Goal: Information Seeking & Learning: Learn about a topic

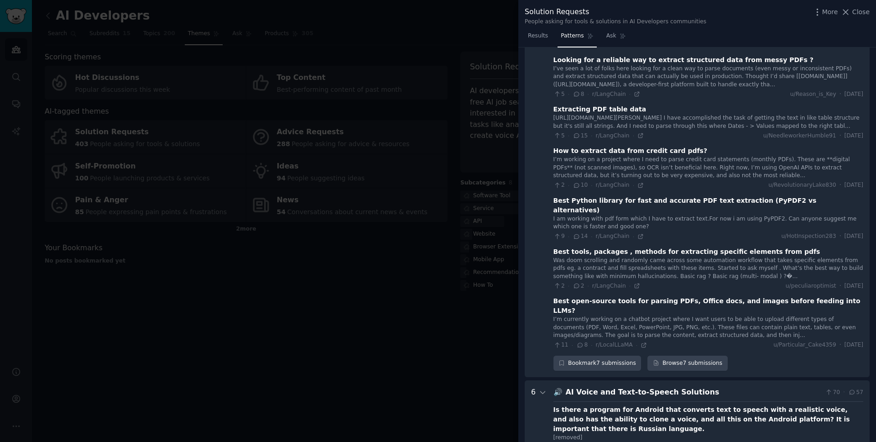
scroll to position [305, 0]
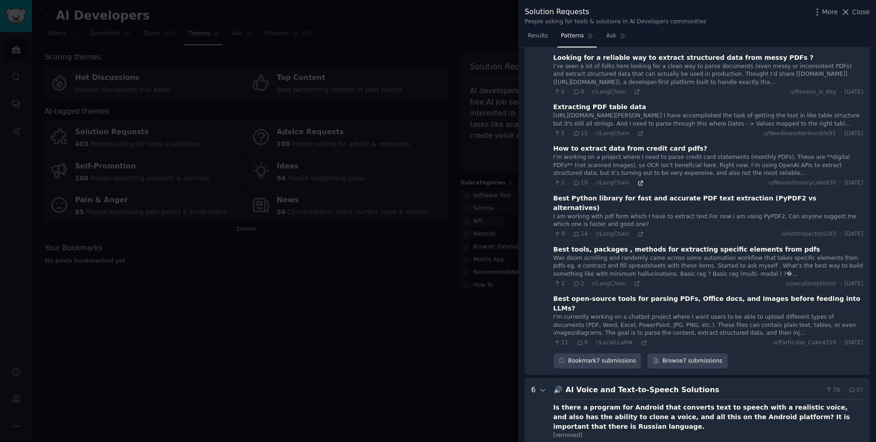
click at [638, 186] on icon at bounding box center [641, 183] width 6 height 6
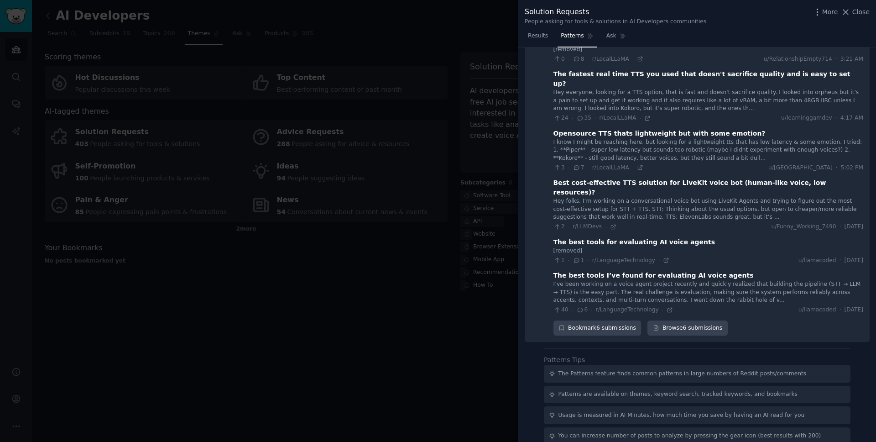
scroll to position [714, 0]
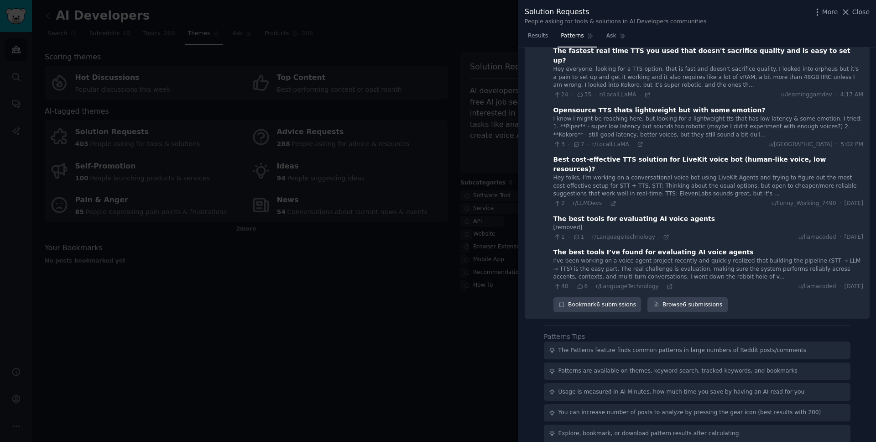
click at [361, 318] on div at bounding box center [438, 221] width 876 height 442
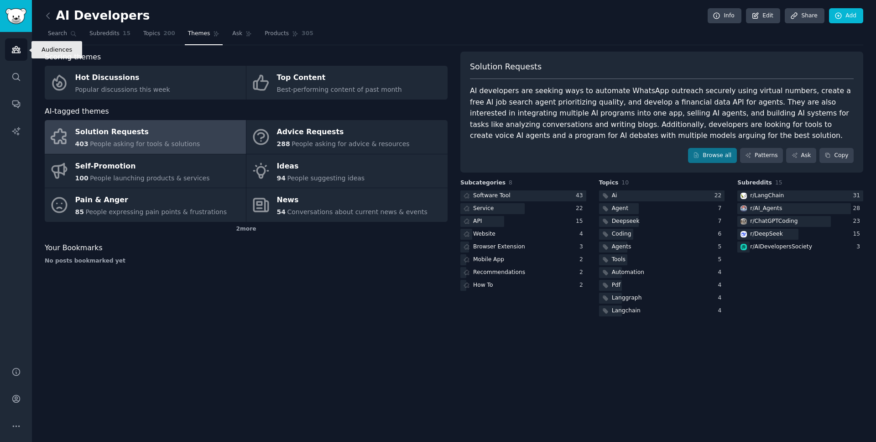
click at [20, 50] on icon "Sidebar" at bounding box center [16, 50] width 10 height 10
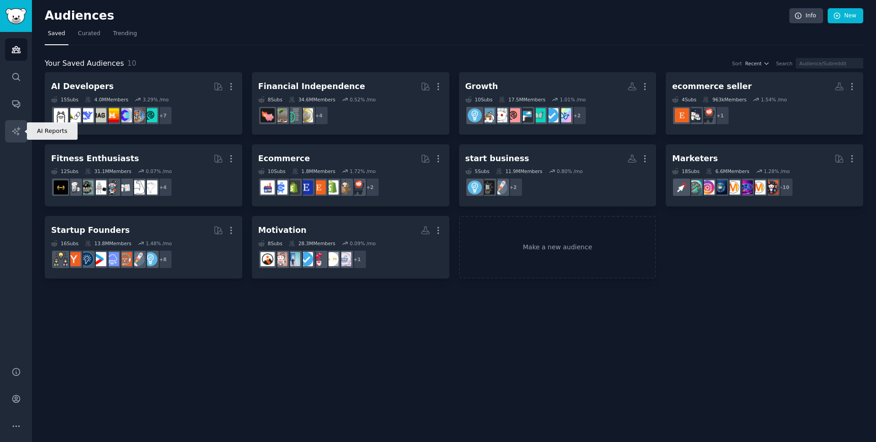
click at [19, 130] on icon "Sidebar" at bounding box center [16, 131] width 10 height 10
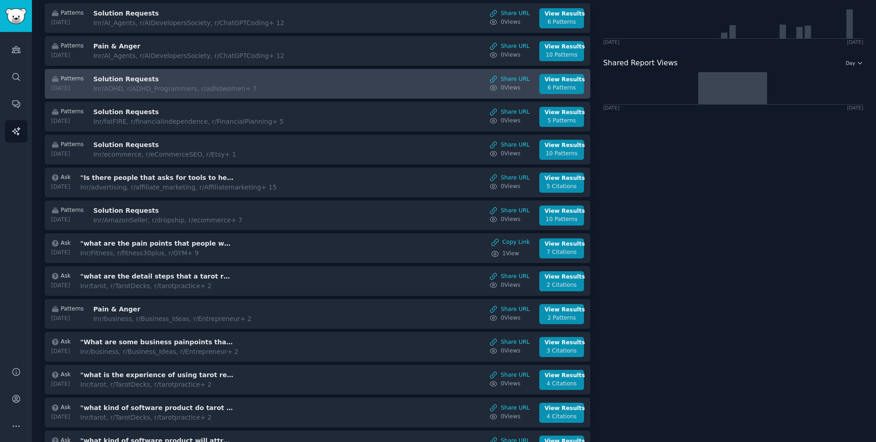
scroll to position [55, 0]
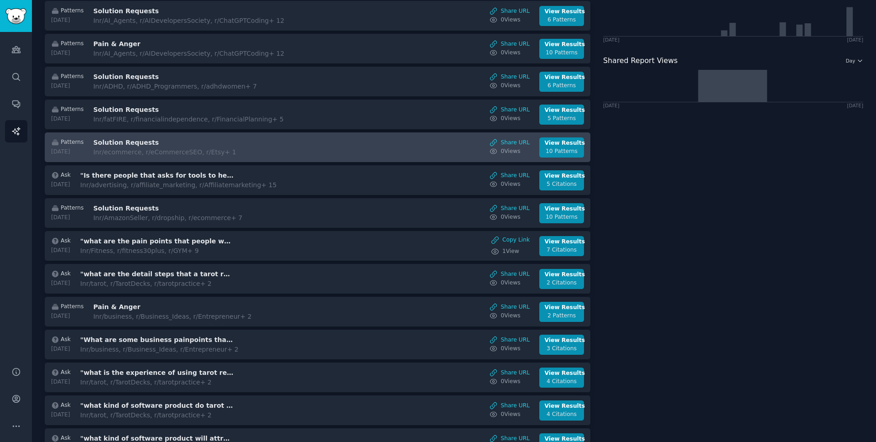
click at [309, 156] on div "Patterns [DATE] Solution Requests In r/ecommerce, r/eCommerceSEO, r/Etsy + 1 Sh…" at bounding box center [318, 147] width 536 height 20
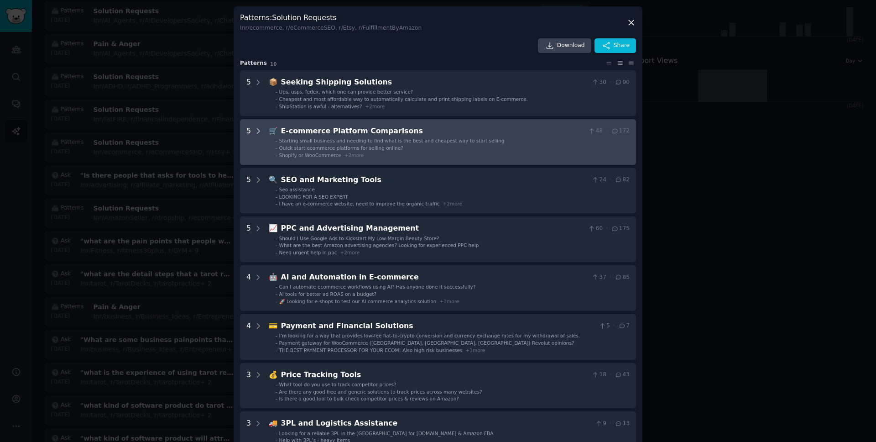
click at [256, 129] on icon at bounding box center [258, 131] width 8 height 8
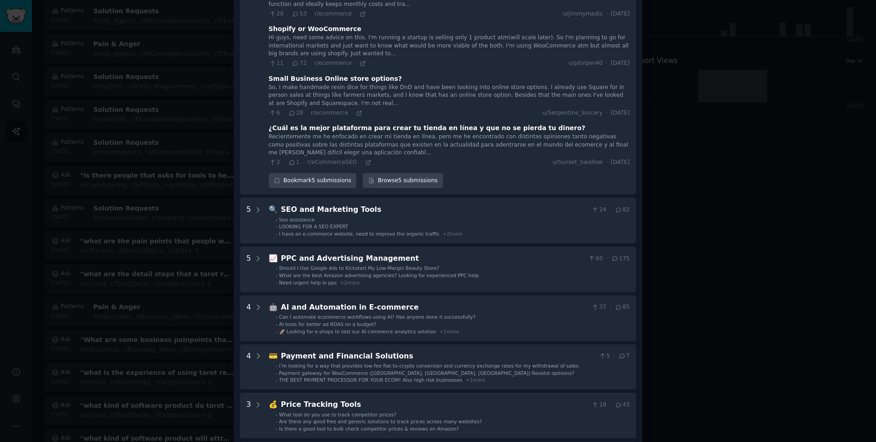
scroll to position [277, 0]
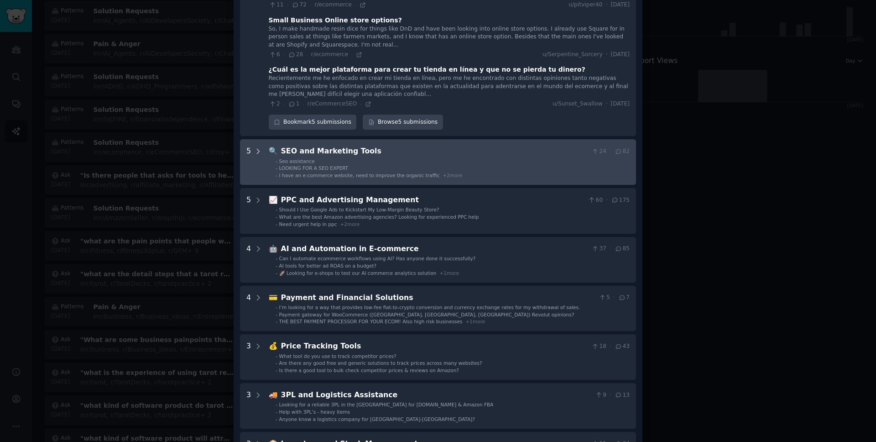
click at [259, 149] on icon at bounding box center [258, 151] width 8 height 8
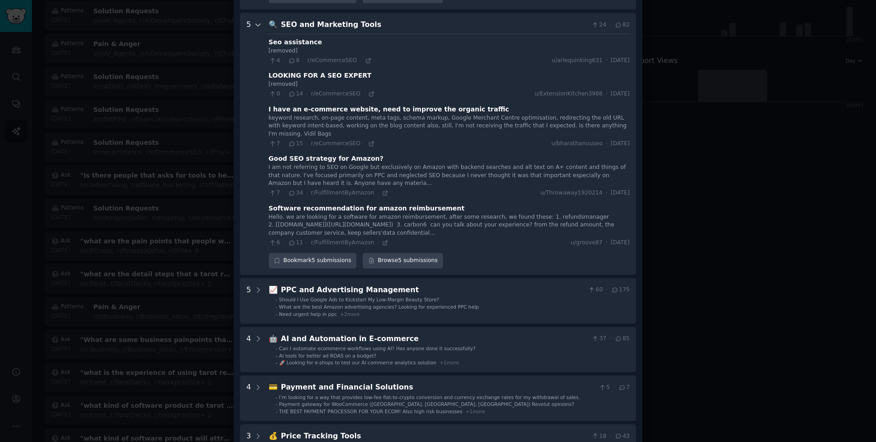
scroll to position [416, 0]
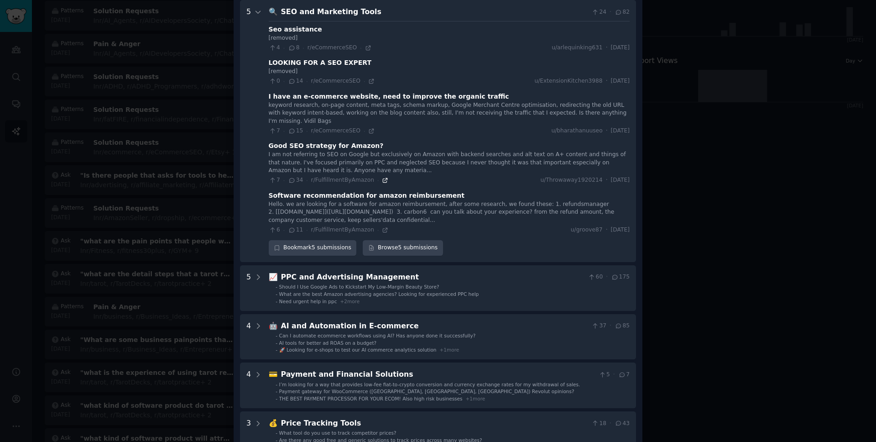
click at [383, 182] on icon at bounding box center [385, 180] width 4 height 4
